Goal: Navigation & Orientation: Find specific page/section

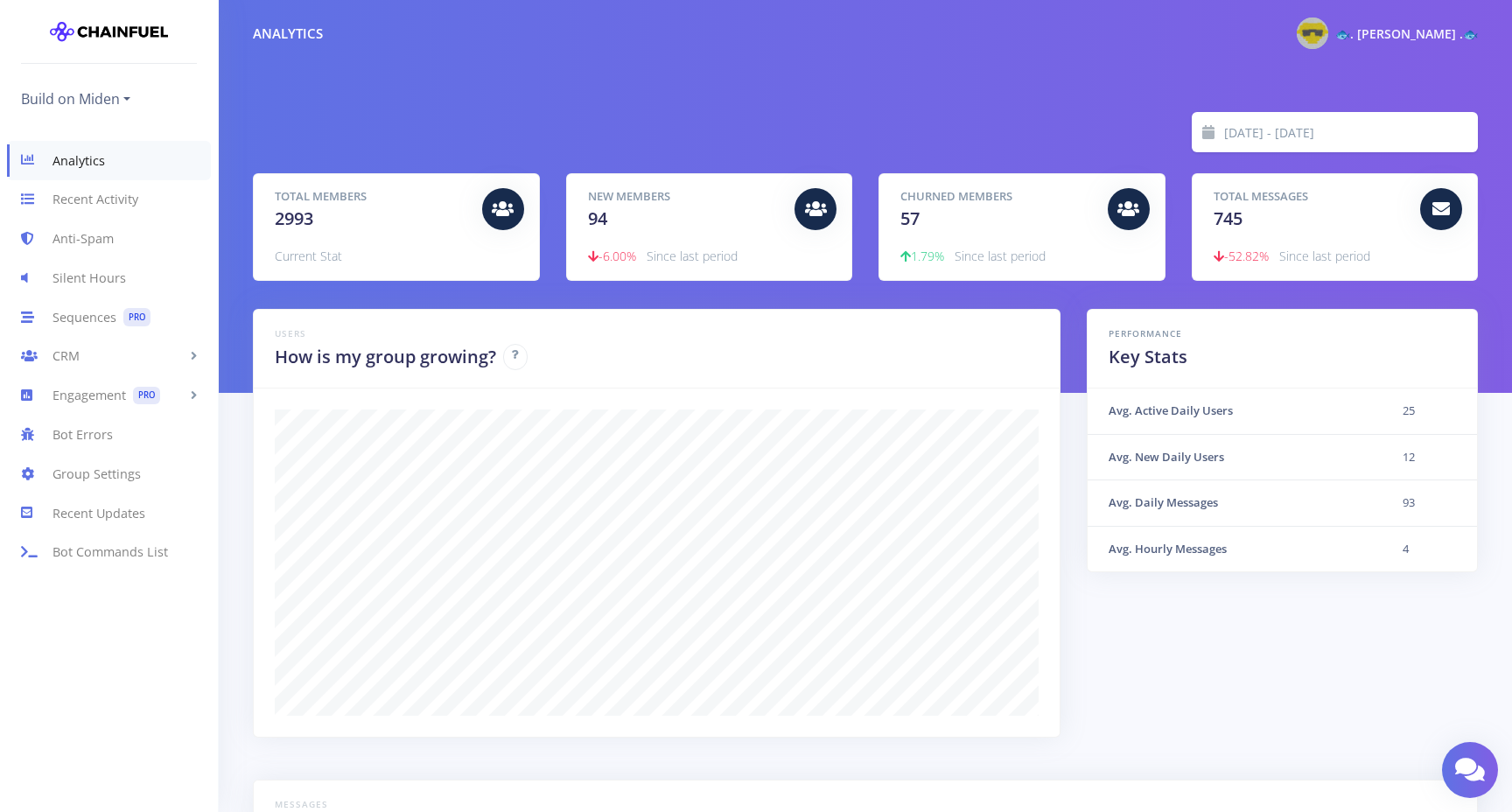
scroll to position [306, 1182]
click at [98, 200] on link "Recent Activity" at bounding box center [109, 200] width 218 height 39
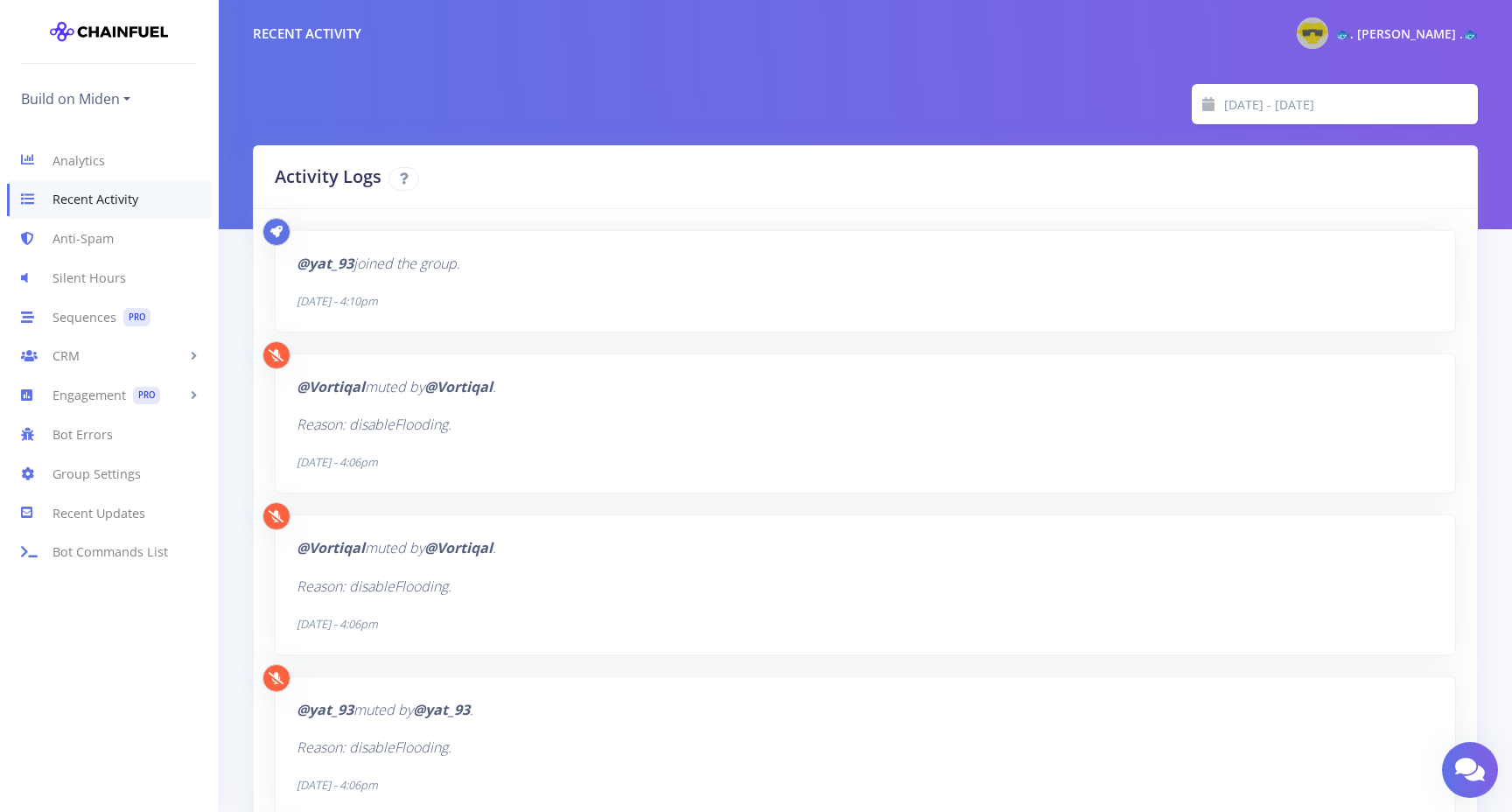
click at [398, 426] on icon "Reason: disableFlooding." at bounding box center [374, 424] width 154 height 20
click at [97, 244] on link "Anti-Spam" at bounding box center [109, 239] width 218 height 39
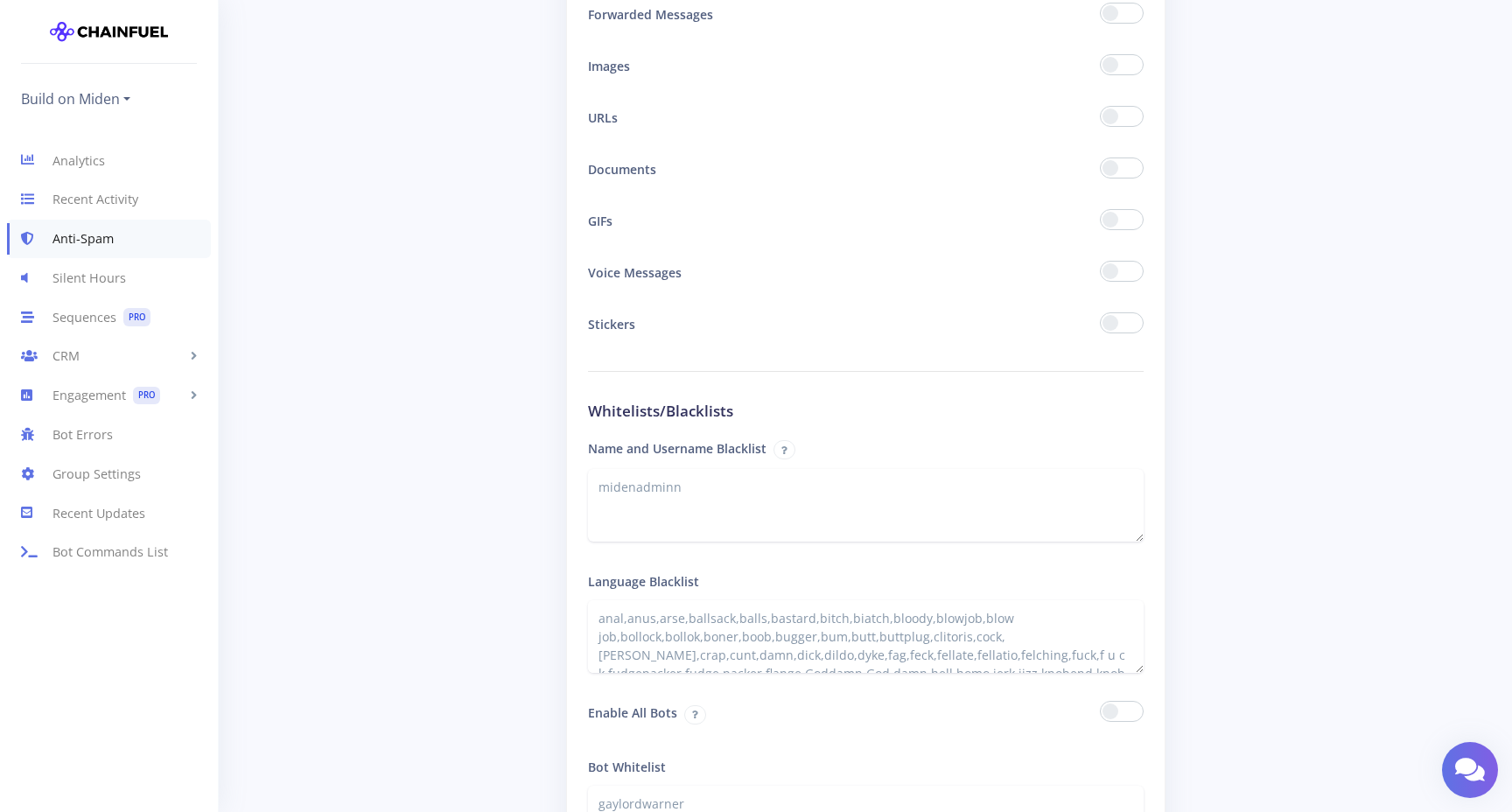
scroll to position [2718, 0]
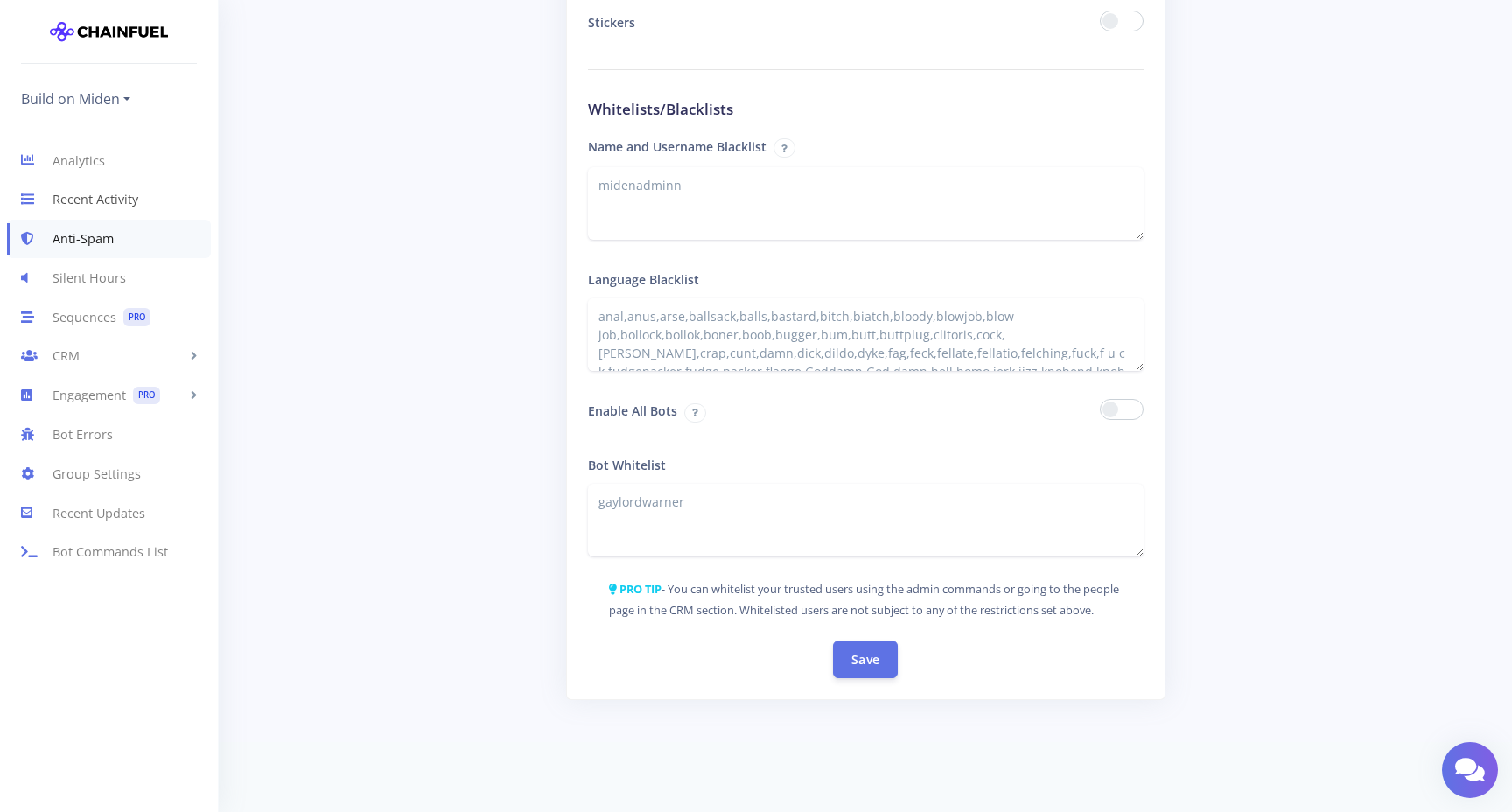
click at [104, 206] on link "Recent Activity" at bounding box center [109, 200] width 218 height 39
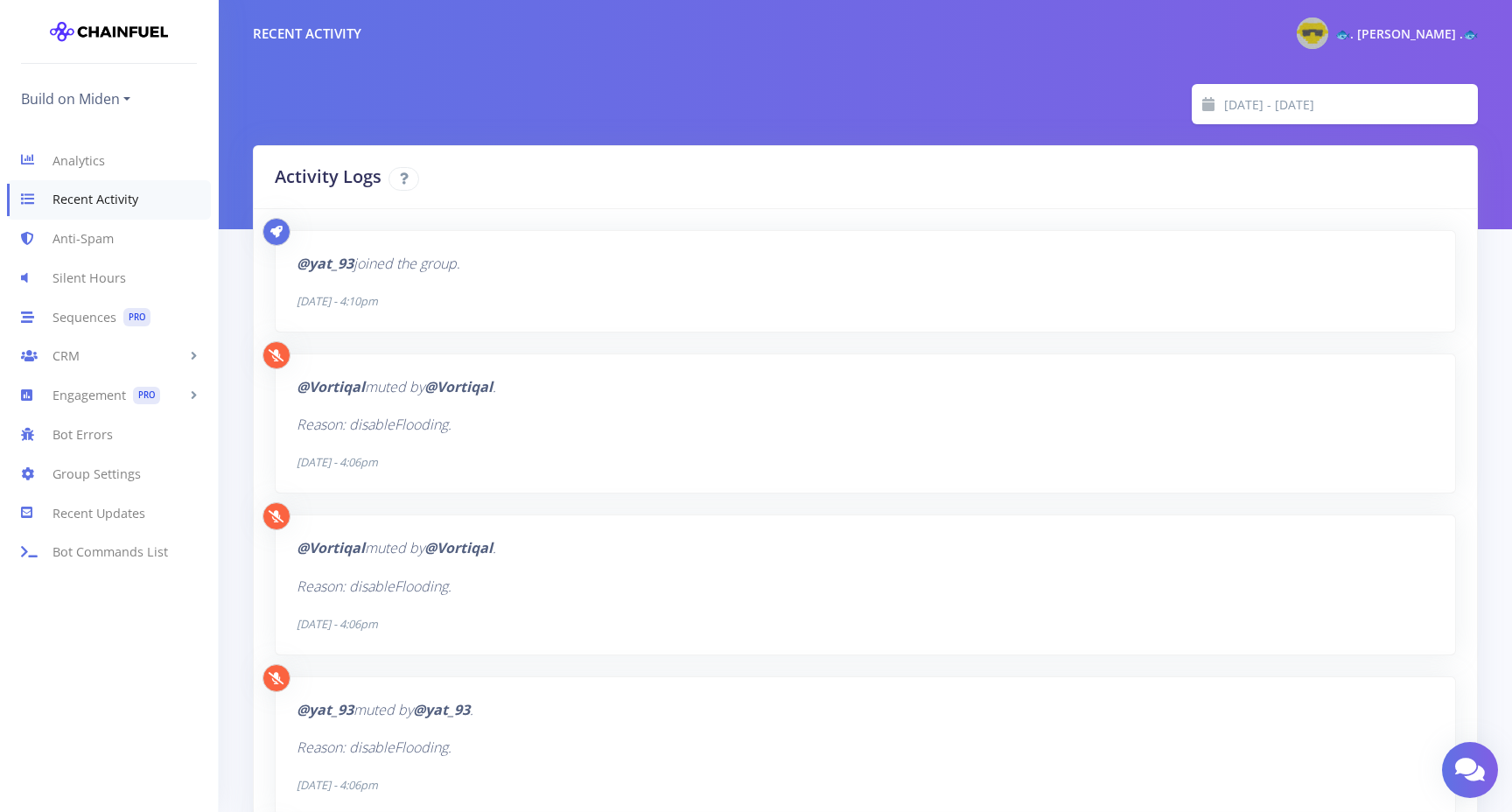
click at [341, 393] on b "@Vortiqal" at bounding box center [330, 386] width 68 height 20
click at [304, 385] on b "@Vortiqal" at bounding box center [330, 386] width 68 height 20
click at [118, 518] on link "Recent Updates" at bounding box center [109, 513] width 218 height 39
click at [116, 552] on link "Bot Commands List" at bounding box center [109, 552] width 218 height 39
